Goal: Find specific page/section: Find specific page/section

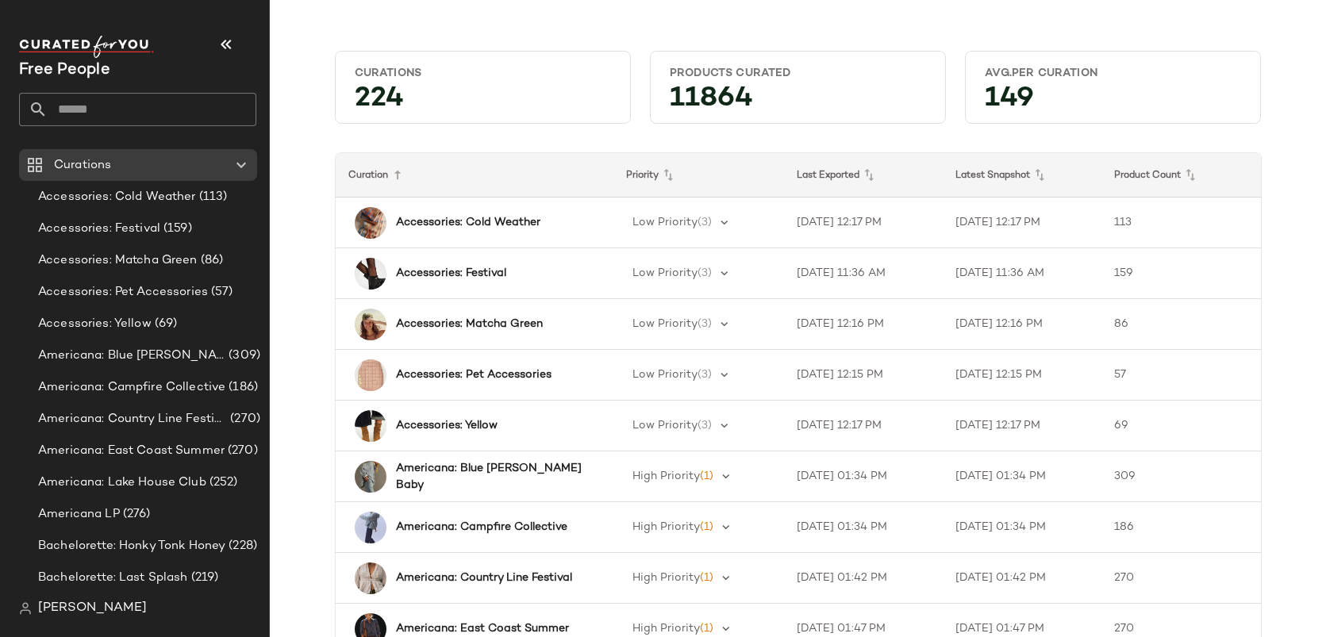
click at [88, 106] on input "text" at bounding box center [152, 109] width 209 height 33
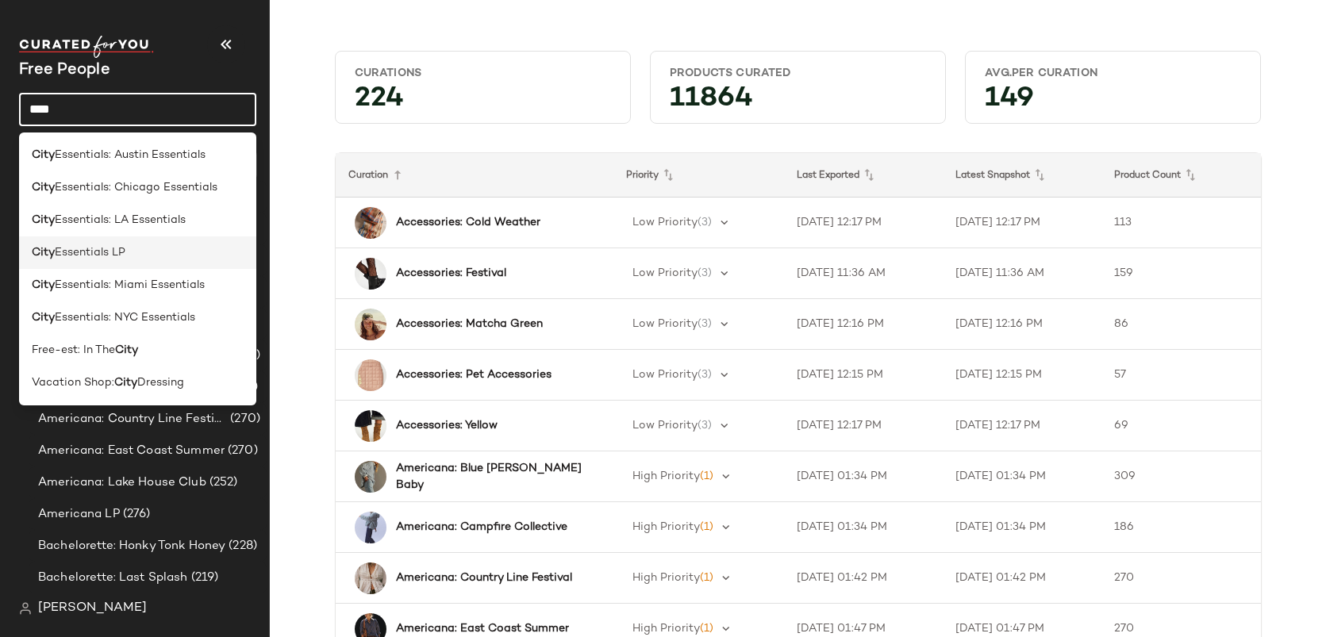
type input "****"
click at [109, 252] on span "Essentials LP" at bounding box center [90, 252] width 71 height 17
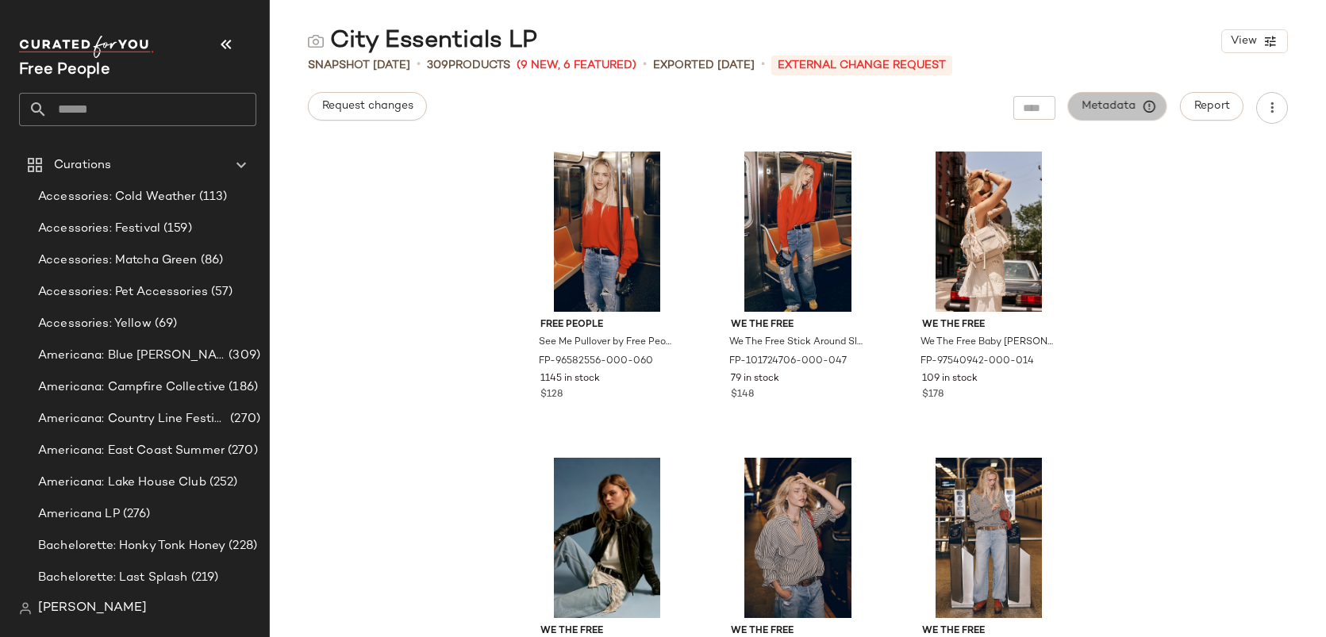
click at [1122, 101] on span "Metadata" at bounding box center [1117, 106] width 72 height 14
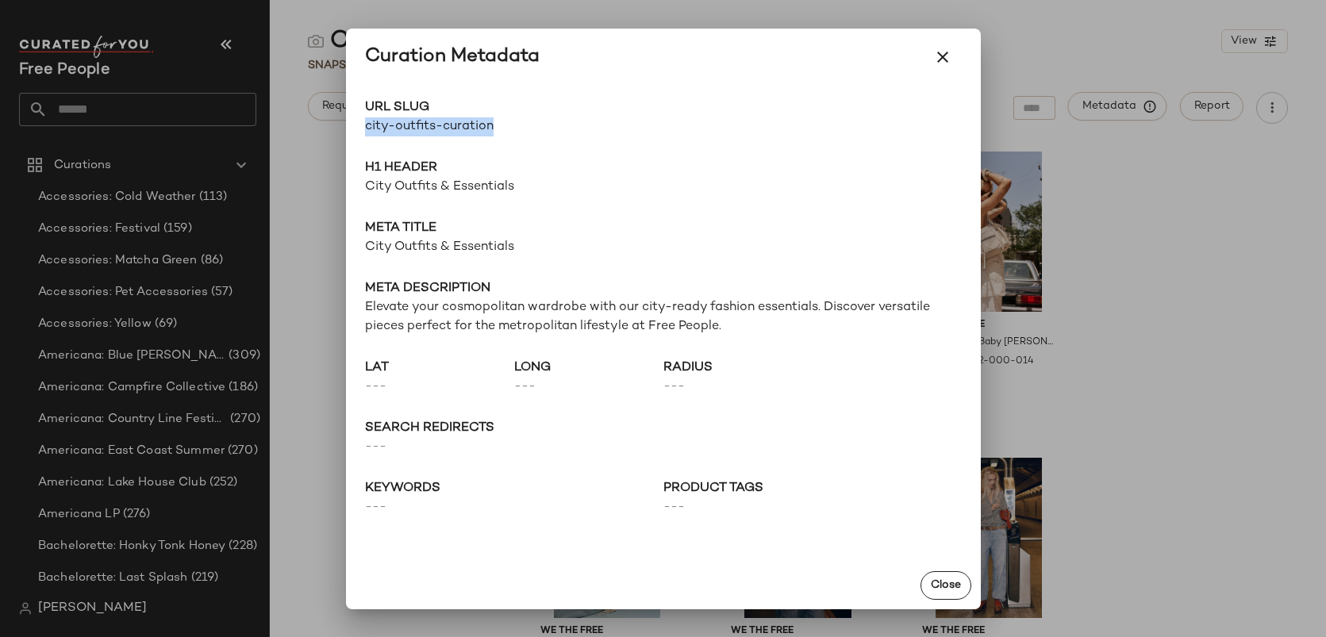
drag, startPoint x: 499, startPoint y: 129, endPoint x: 357, endPoint y: 126, distance: 142.0
click at [357, 126] on div "URL Slug city-outfits-curation Go to Shop H1 Header City Outfits & Essentials M…" at bounding box center [663, 324] width 635 height 476
copy span "city-outfits-curation"
